Goal: Transaction & Acquisition: Register for event/course

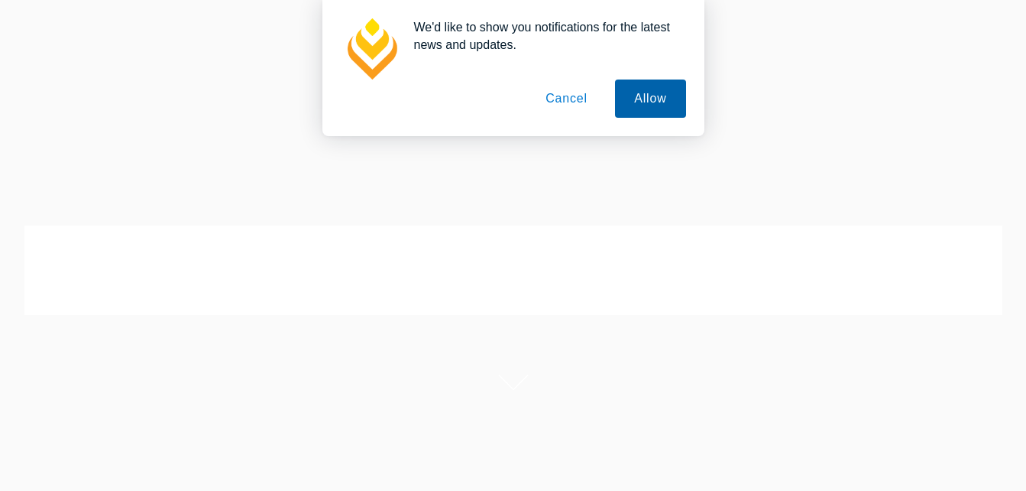
click at [634, 96] on button "Allow" at bounding box center [650, 98] width 70 height 38
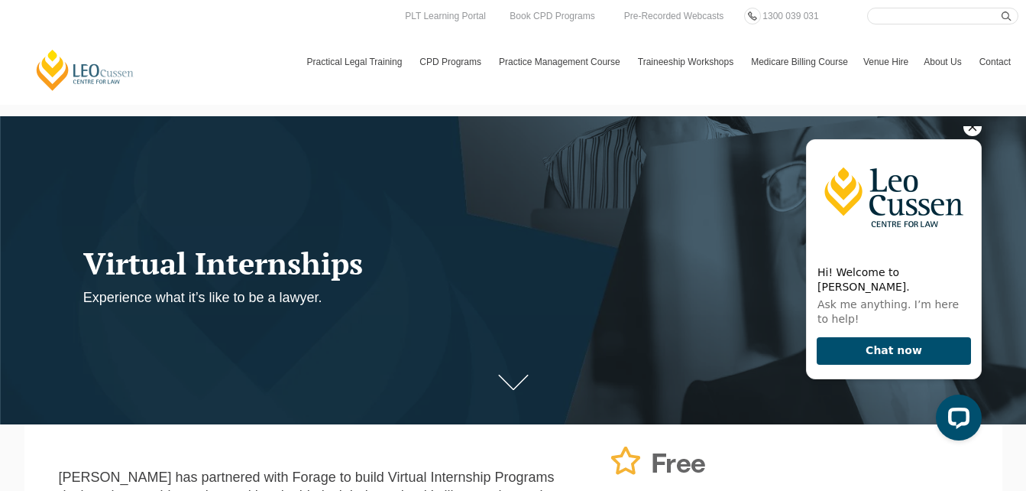
click at [970, 136] on icon "Hide greeting" at bounding box center [972, 127] width 18 height 18
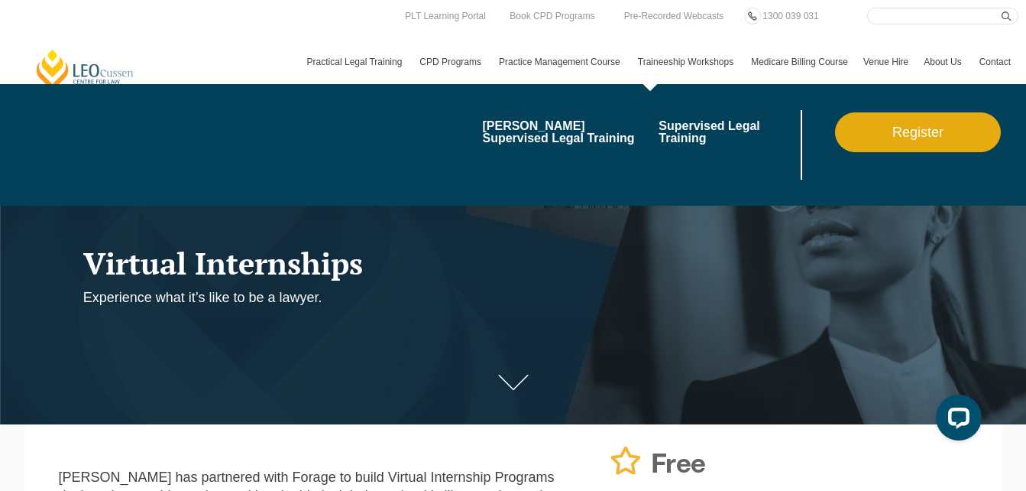
click at [870, 128] on link "Register" at bounding box center [918, 132] width 166 height 40
click at [865, 130] on link "Register" at bounding box center [918, 132] width 166 height 40
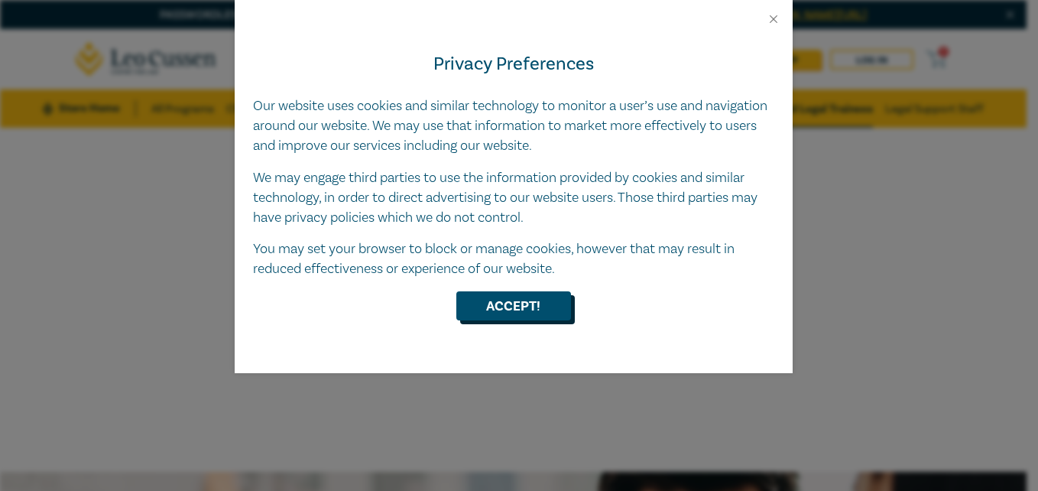
click at [523, 311] on button "Accept!" at bounding box center [513, 305] width 115 height 29
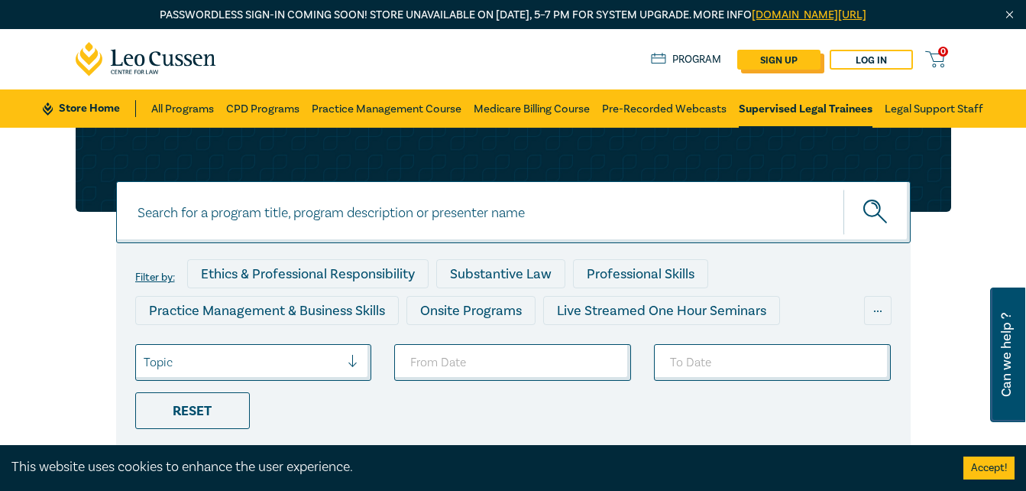
click at [808, 60] on link "sign up" at bounding box center [778, 60] width 83 height 20
select select "AU"
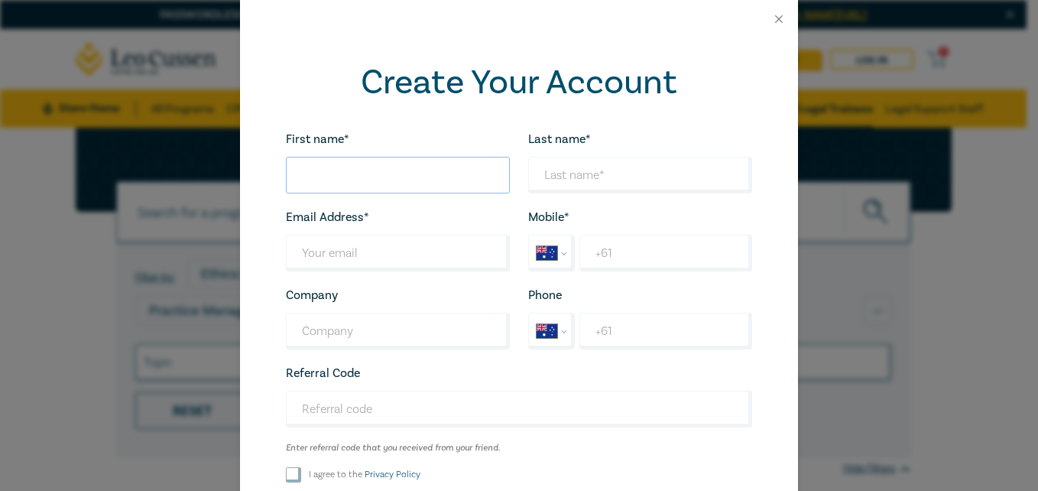
click at [416, 179] on input "First name*" at bounding box center [398, 175] width 224 height 37
type input "Siphokuhle"
type input "Siphokuhlerhsk@gmail.com"
click at [319, 263] on input "Last name*" at bounding box center [398, 253] width 224 height 37
type input "siphokuhlerhsk@gmail.com"
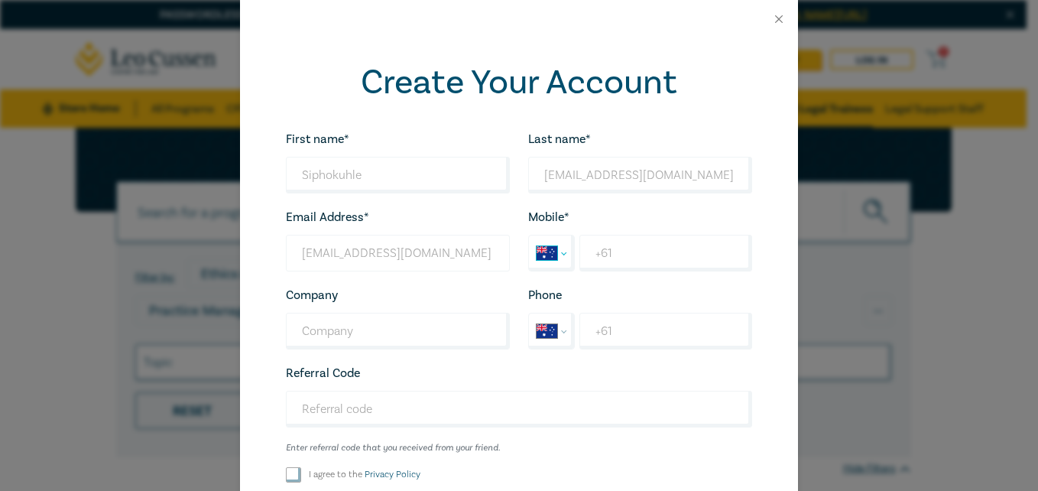
select select "ZA"
type input "+27"
type input "0303280703081"
select select "ZA"
type input "+27"
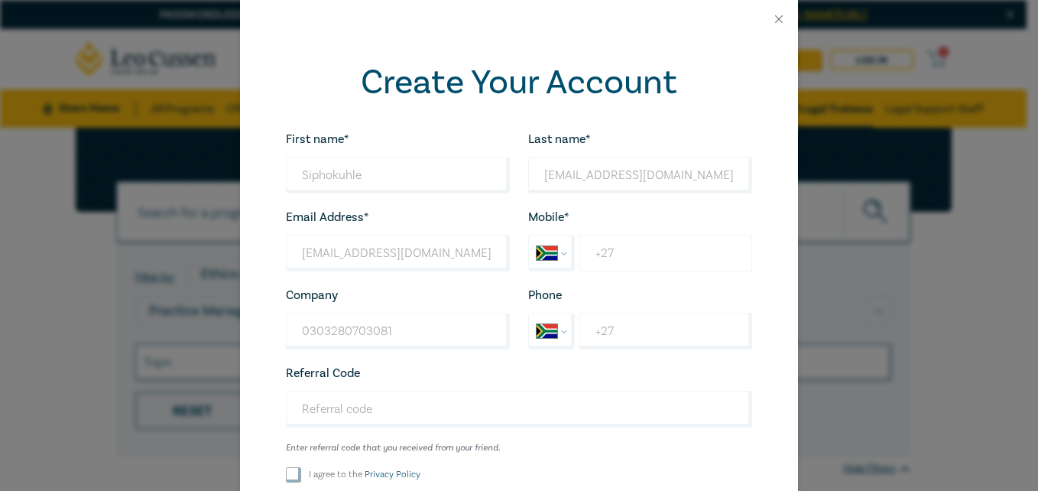
click at [591, 253] on input "+27" at bounding box center [665, 253] width 173 height 37
type input "+27 69 349 2775"
click at [624, 334] on input "+27" at bounding box center [665, 330] width 173 height 37
type input "+27 69 349 2775"
click at [360, 405] on input "Referral Code" at bounding box center [519, 408] width 466 height 37
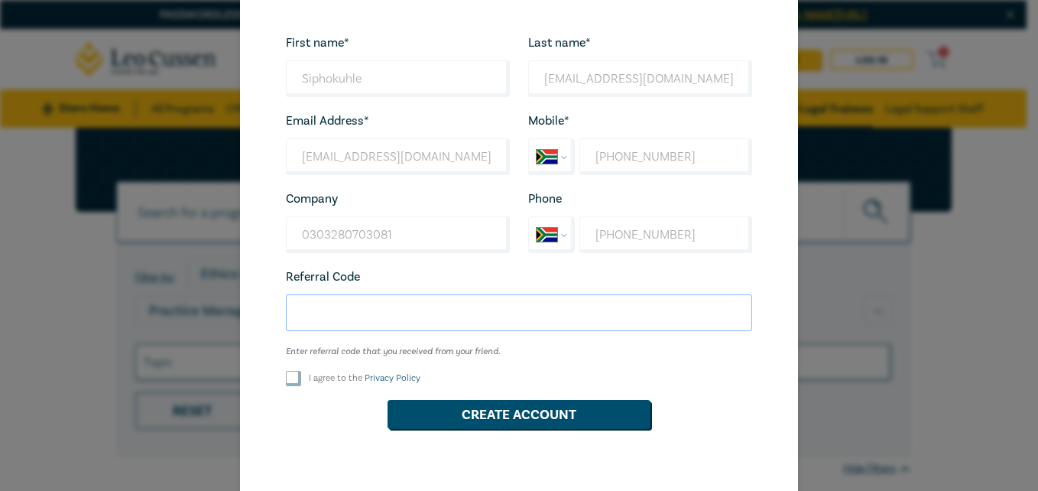
scroll to position [125, 0]
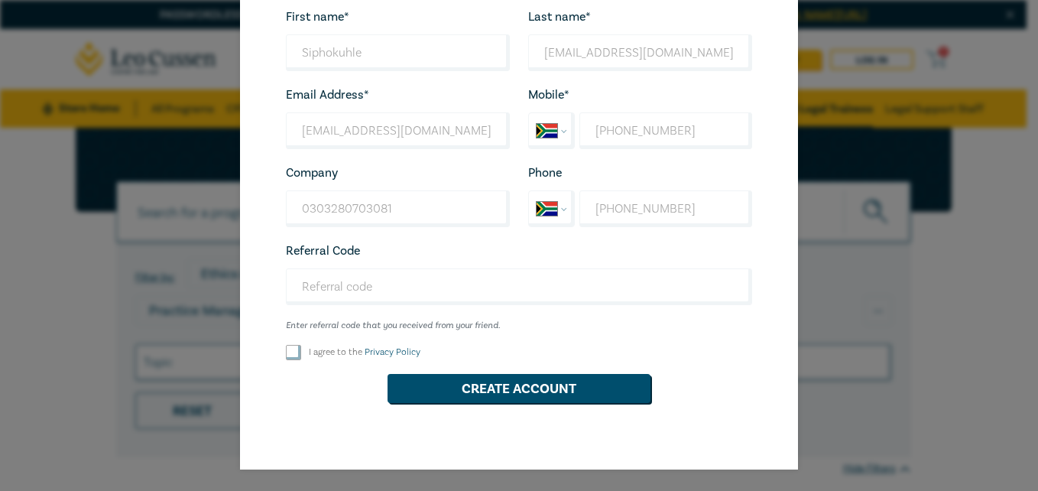
click at [278, 357] on div "I agree to the Privacy Policy" at bounding box center [398, 352] width 242 height 15
click at [290, 353] on input "I agree to the Privacy Policy" at bounding box center [293, 352] width 15 height 15
checkbox input "true"
click at [444, 380] on button "Create Account" at bounding box center [518, 388] width 263 height 29
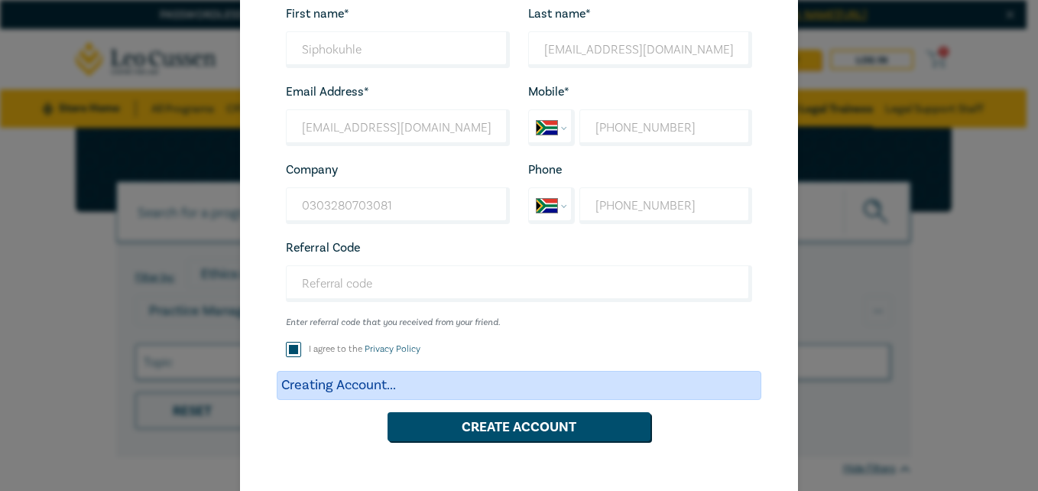
scroll to position [0, 0]
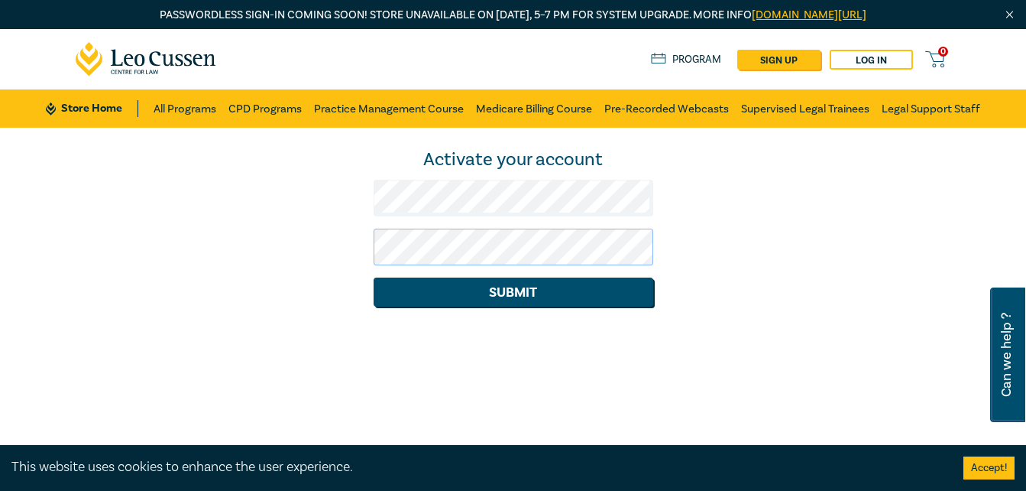
click at [374, 277] on button "Submit" at bounding box center [514, 291] width 280 height 29
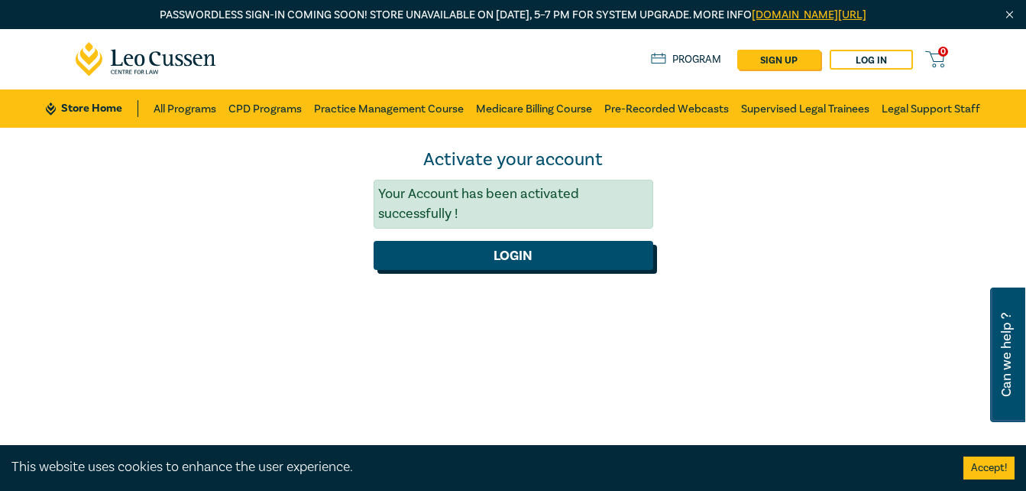
click at [529, 248] on button "Login" at bounding box center [514, 255] width 280 height 29
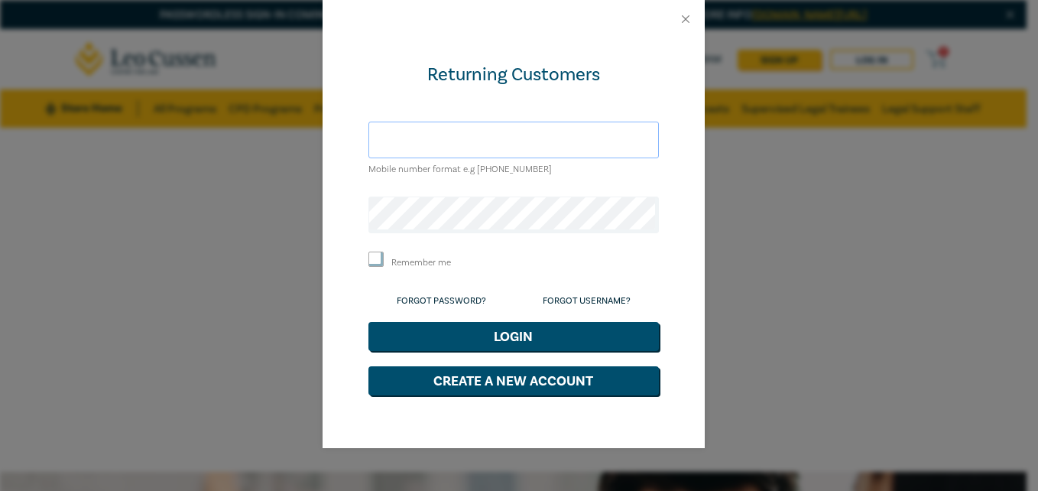
click at [458, 129] on input "text" at bounding box center [513, 139] width 290 height 37
type input "siphokuhlerhsk@gmail.com"
click at [368, 322] on button "Login" at bounding box center [513, 336] width 290 height 29
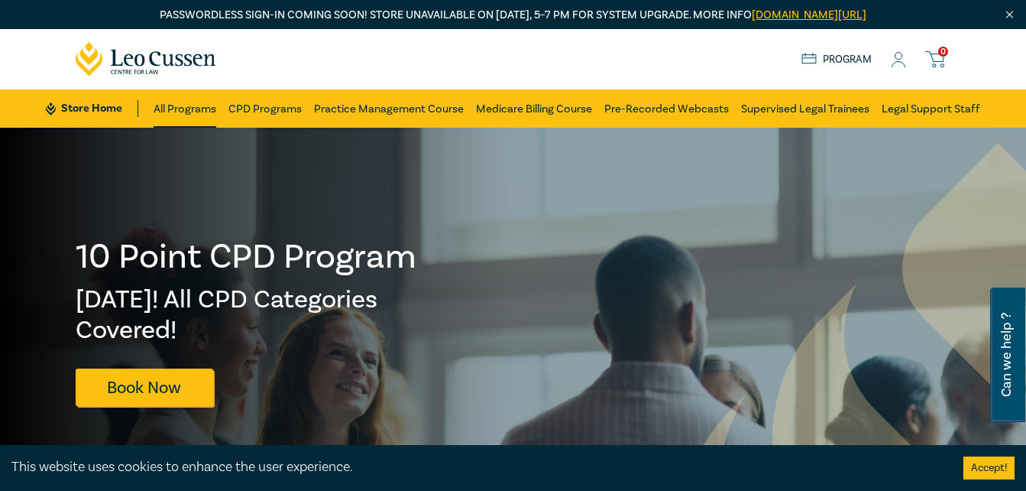
click at [183, 120] on link "All Programs" at bounding box center [185, 108] width 63 height 38
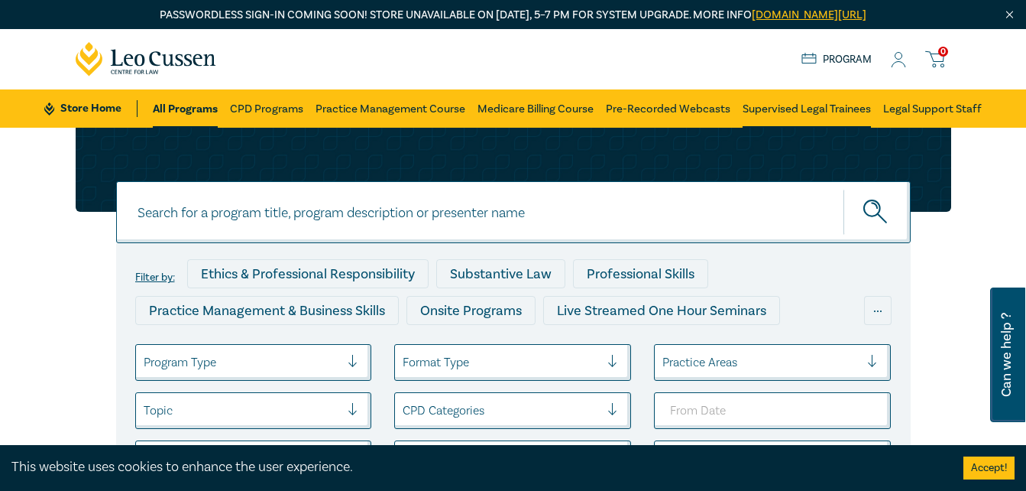
click at [818, 105] on link "Supervised Legal Trainees" at bounding box center [807, 108] width 128 height 38
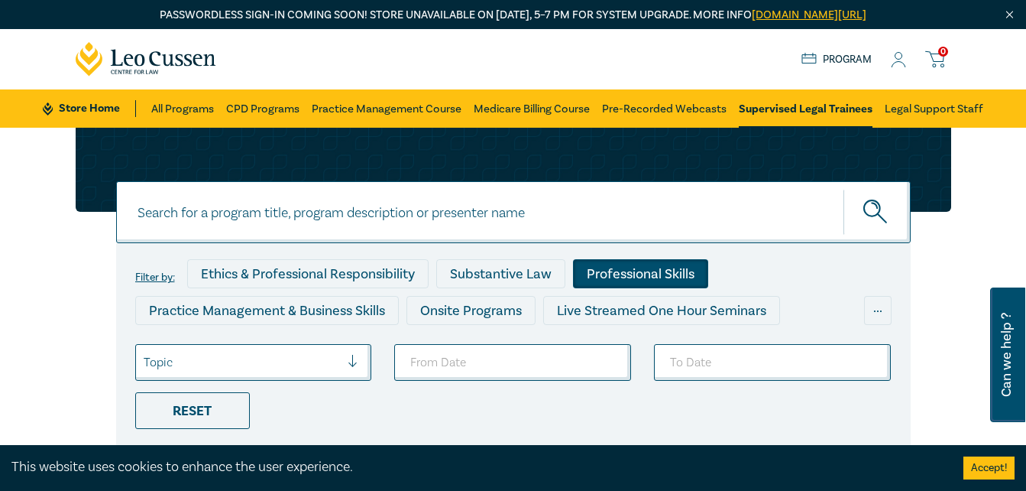
click at [614, 276] on div "Professional Skills" at bounding box center [640, 273] width 135 height 29
click at [229, 104] on link "CPD Programs" at bounding box center [262, 108] width 73 height 38
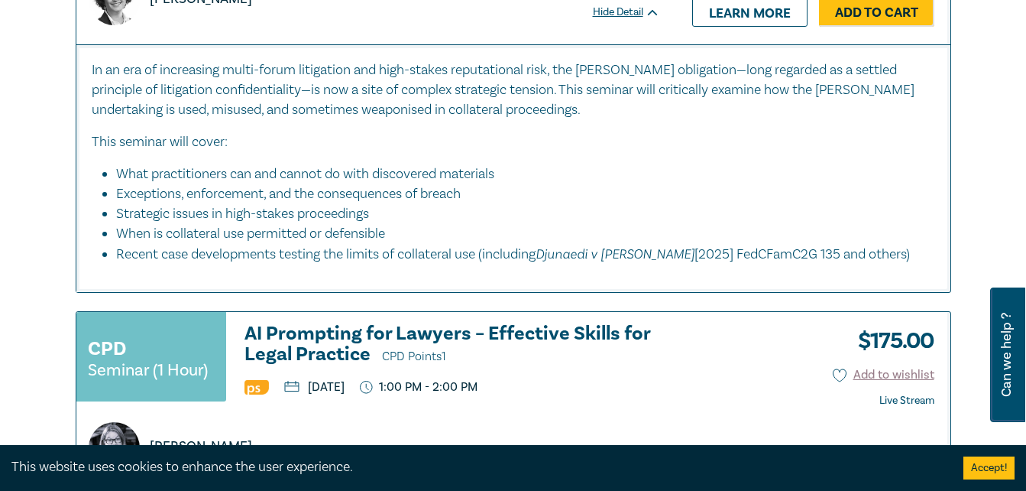
scroll to position [840, 0]
